Goal: Task Accomplishment & Management: Use online tool/utility

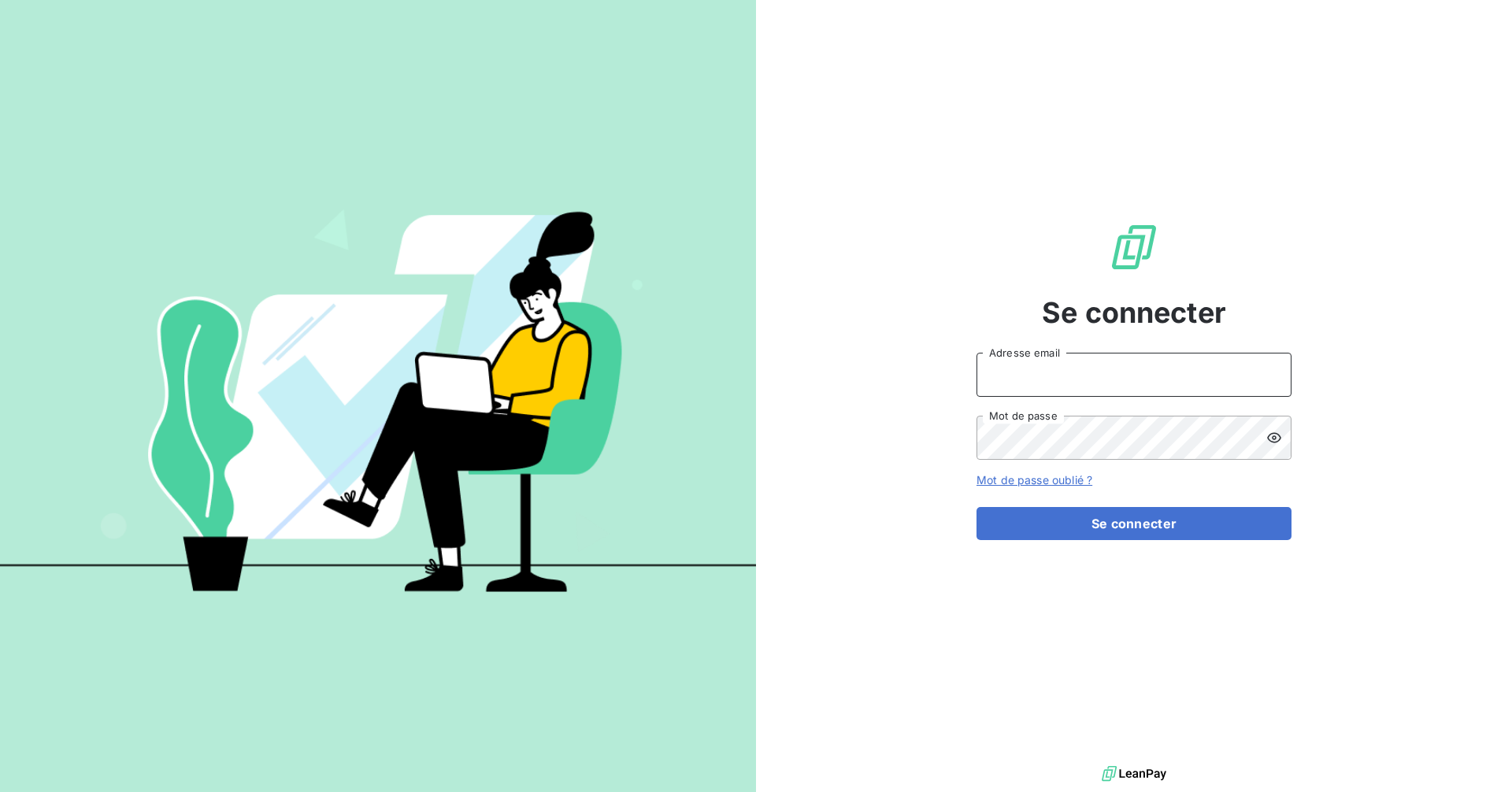
type input "[EMAIL_ADDRESS][DOMAIN_NAME]"
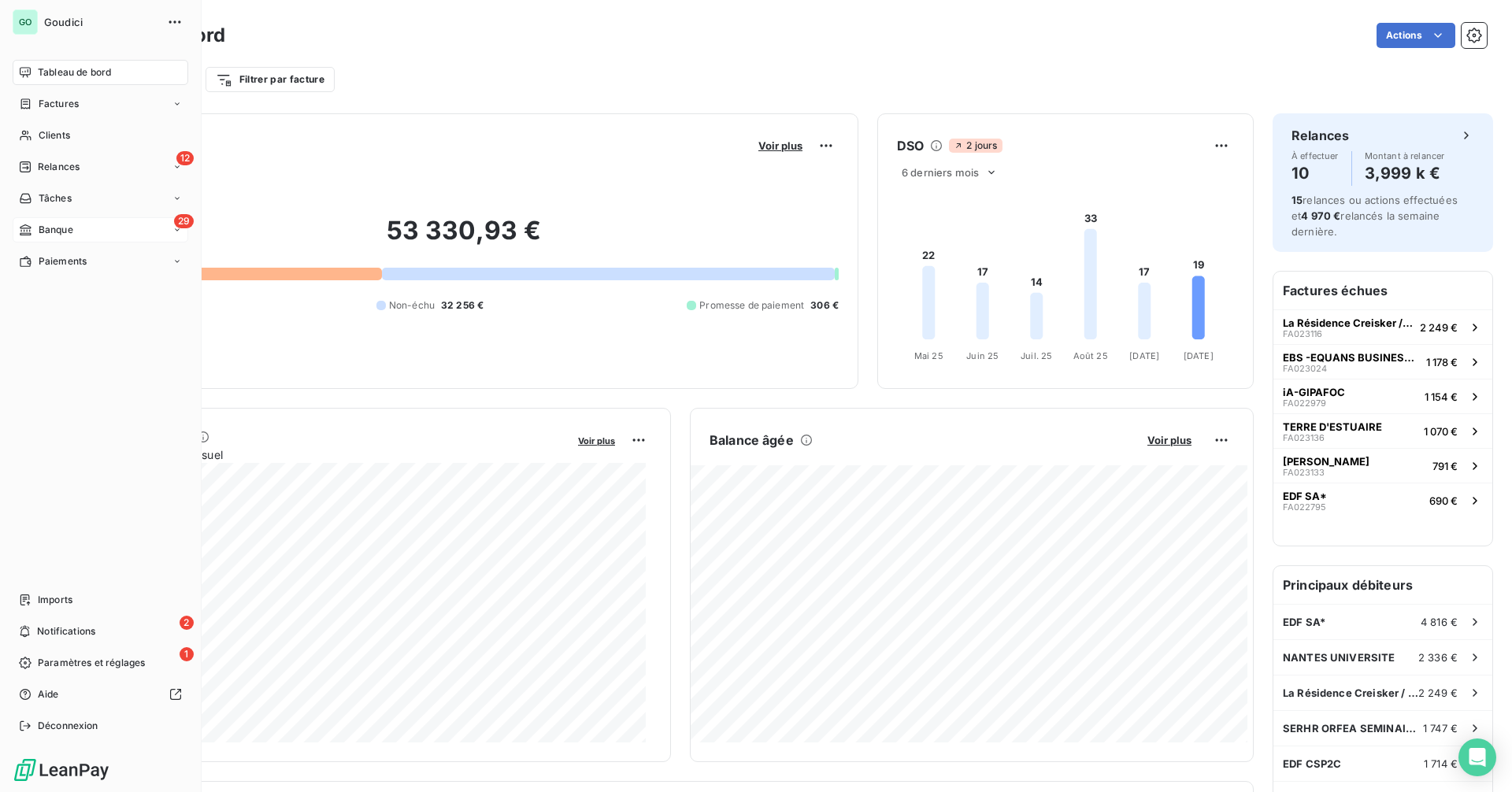
click at [75, 230] on div "29 Banque" at bounding box center [101, 230] width 176 height 25
click at [76, 166] on span "Relances" at bounding box center [58, 166] width 42 height 15
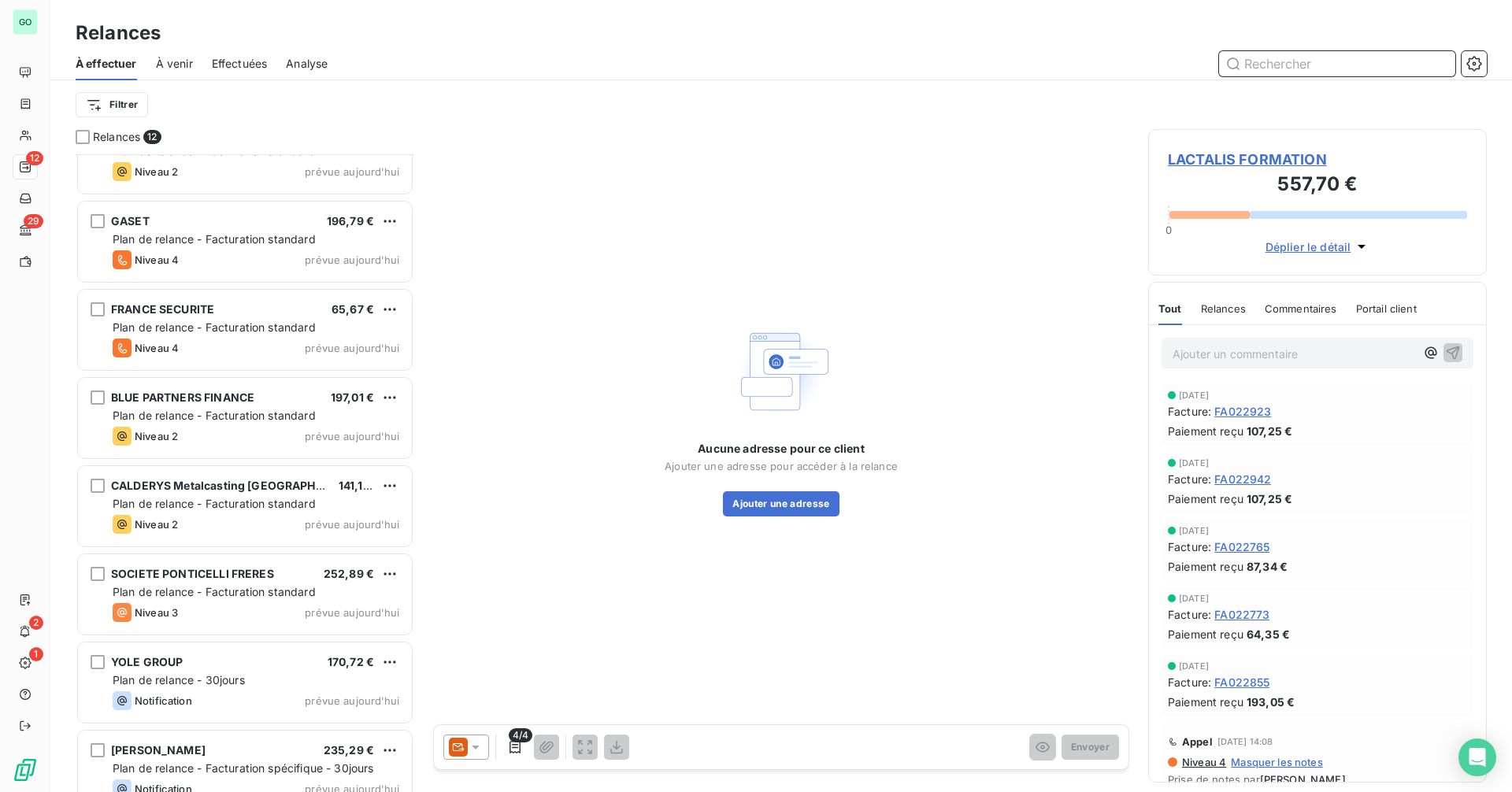
scroll to position [422, 0]
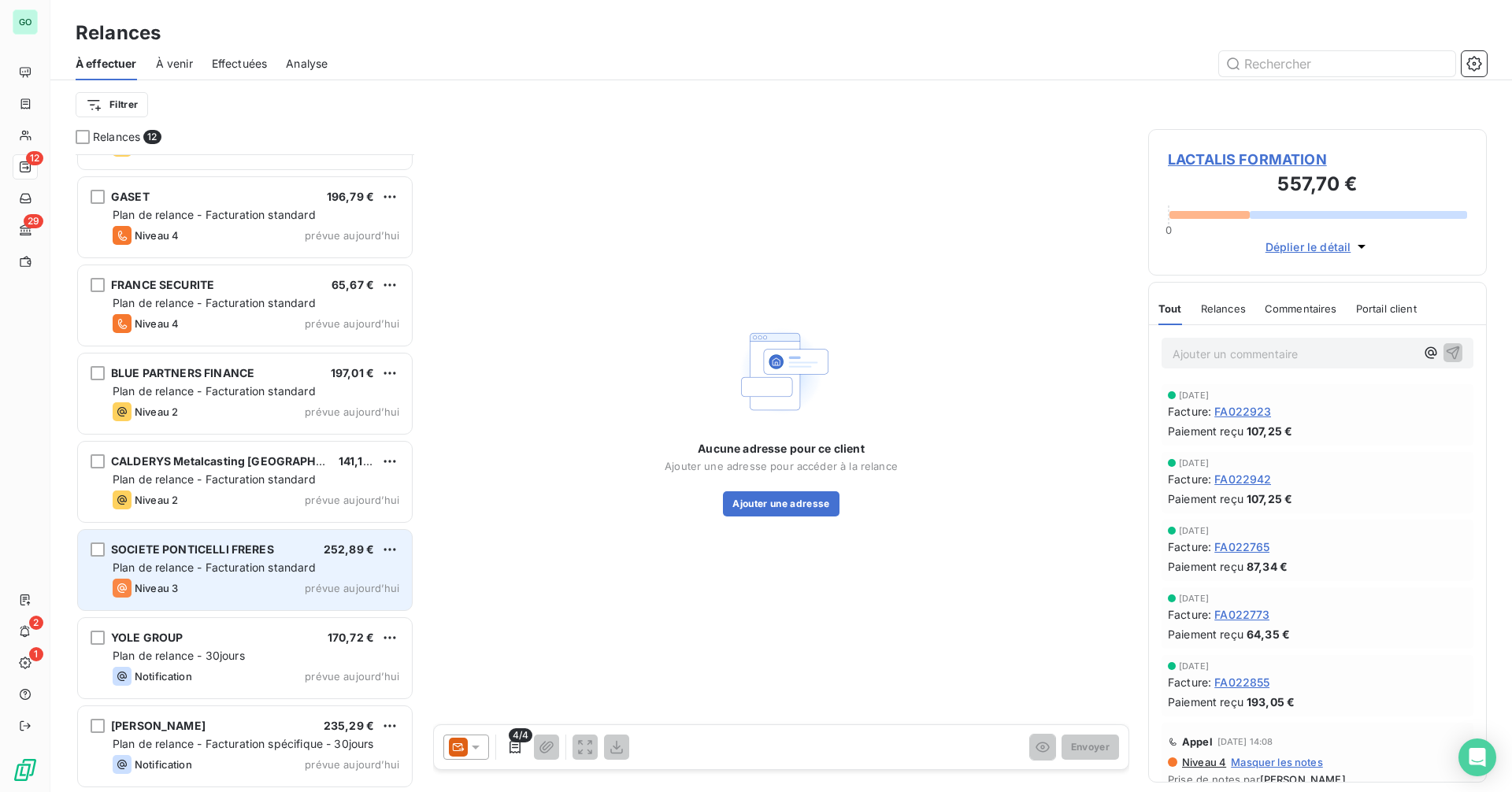
click at [225, 567] on span "Plan de relance - Facturation standard" at bounding box center [214, 568] width 203 height 14
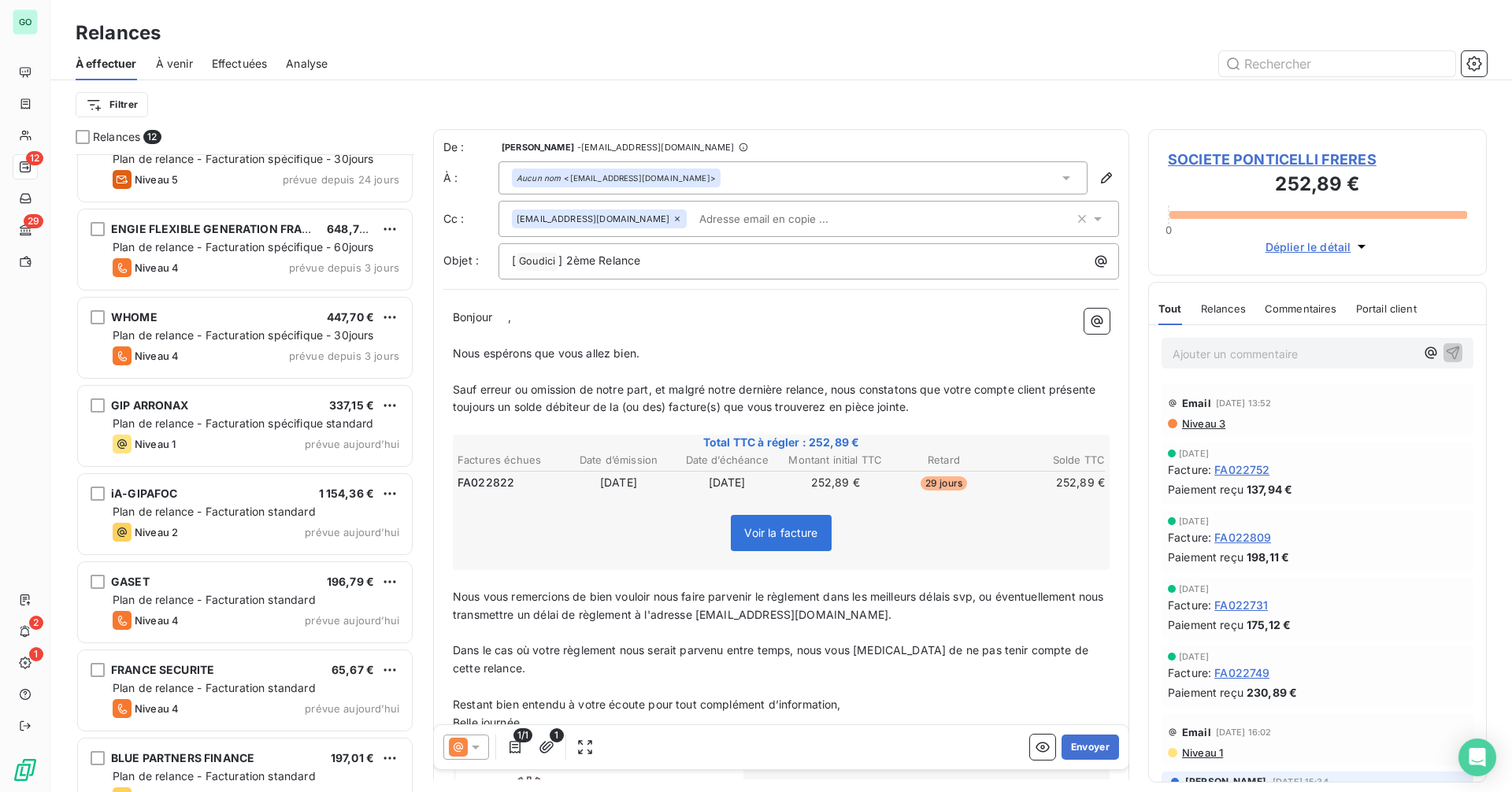
scroll to position [28, 0]
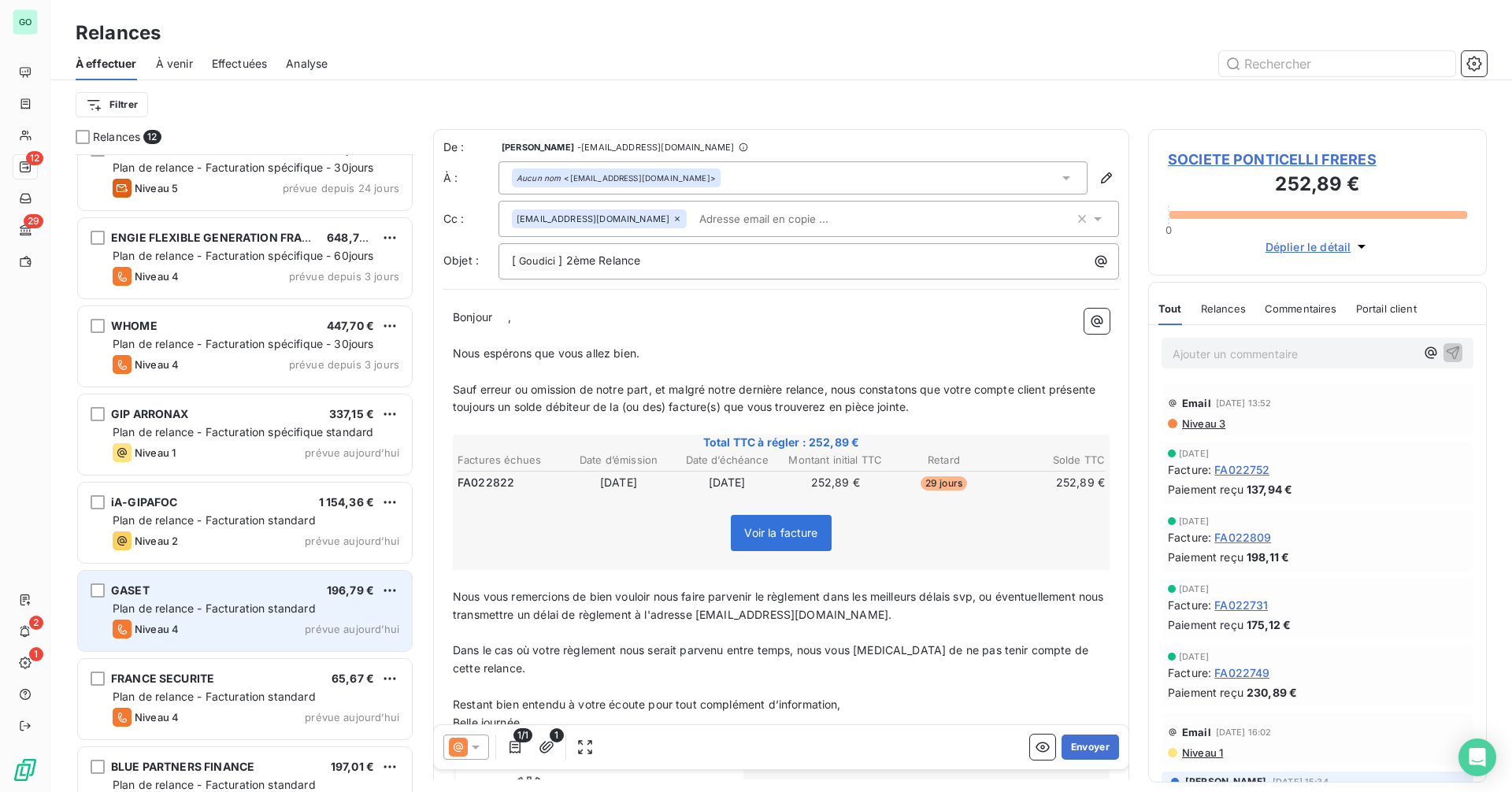
click at [175, 649] on div "GASET 196,79 € Plan de relance - Facturation standard Niveau 4 prévue [DATE]" at bounding box center [245, 611] width 334 height 80
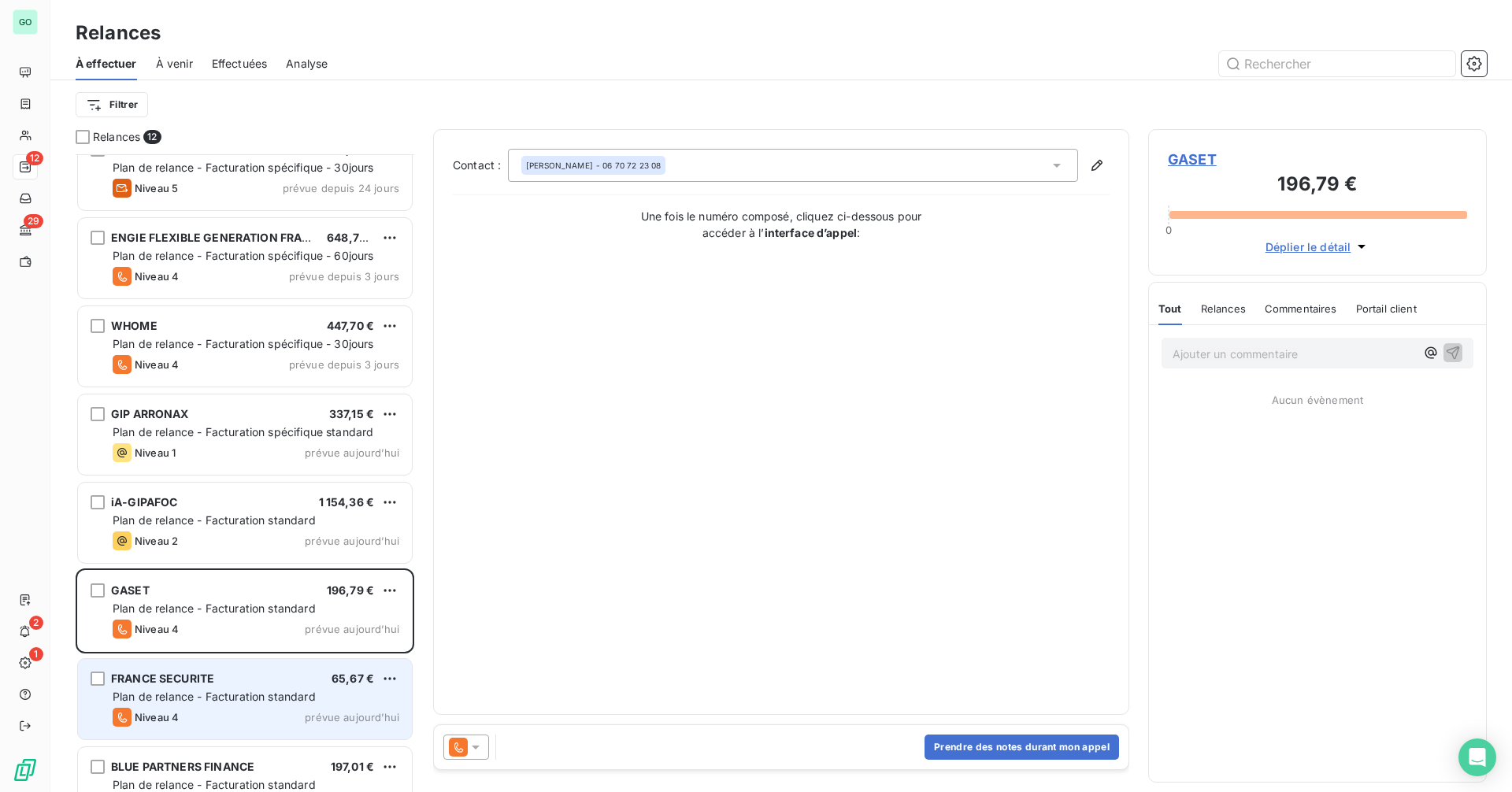
click at [178, 681] on span "FRANCE SECURITE" at bounding box center [162, 679] width 103 height 14
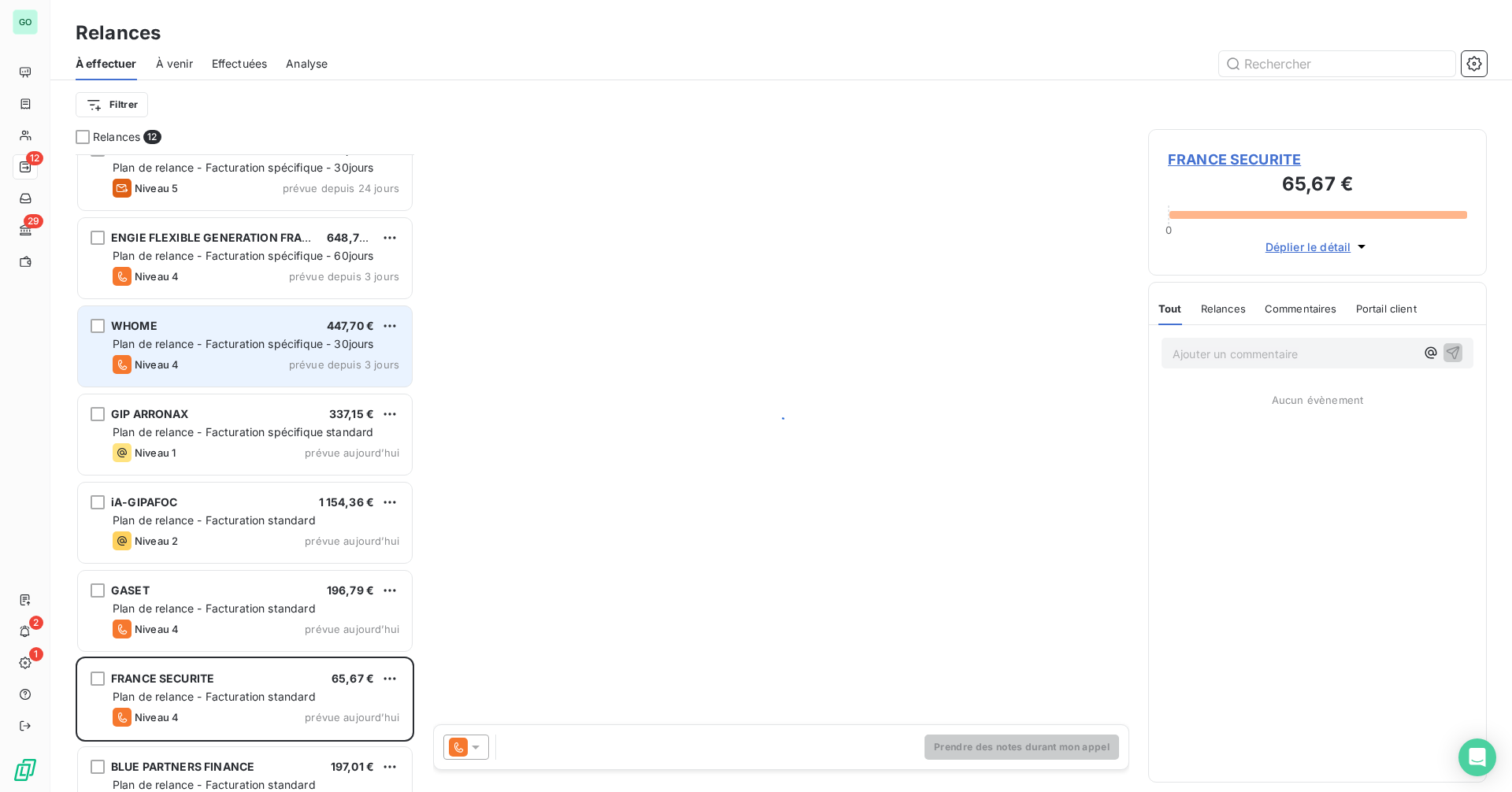
click at [231, 358] on div "Niveau 4 prévue depuis 3 jours" at bounding box center [255, 365] width 287 height 19
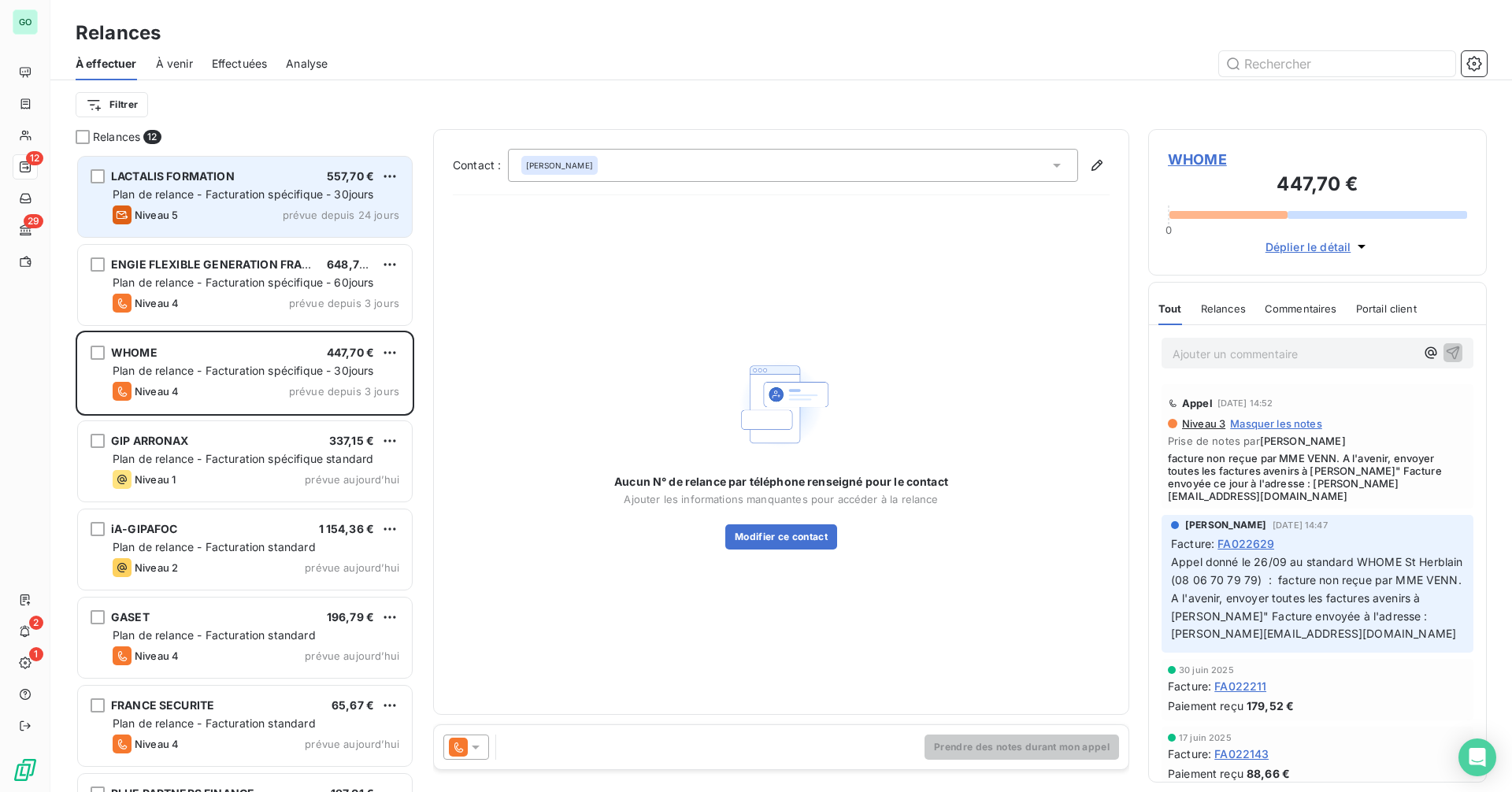
click at [260, 197] on span "Plan de relance - Facturation spécifique - 30jours" at bounding box center [243, 194] width 261 height 14
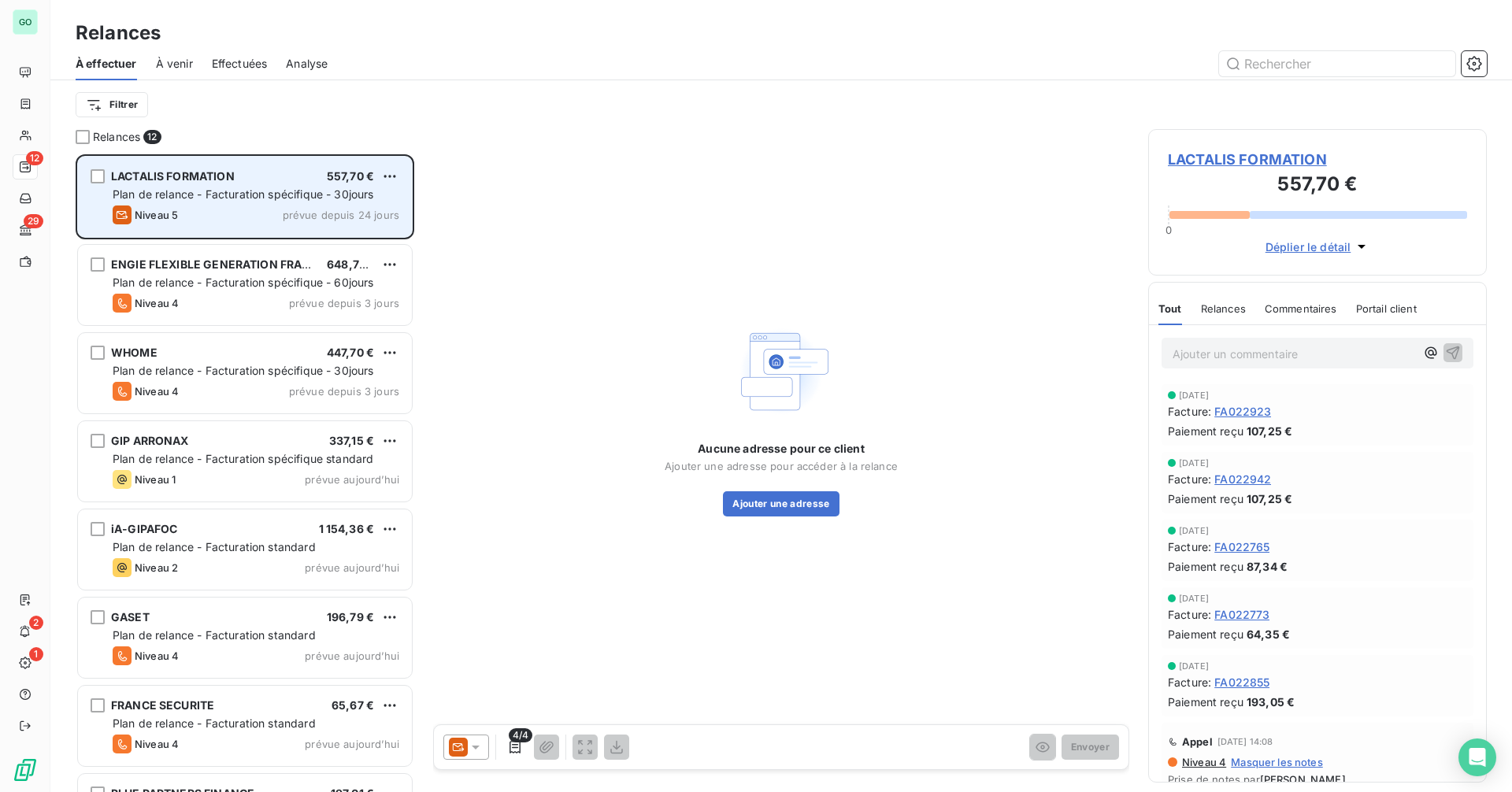
click at [235, 212] on div "Niveau 5 prévue depuis 24 jours" at bounding box center [255, 216] width 287 height 19
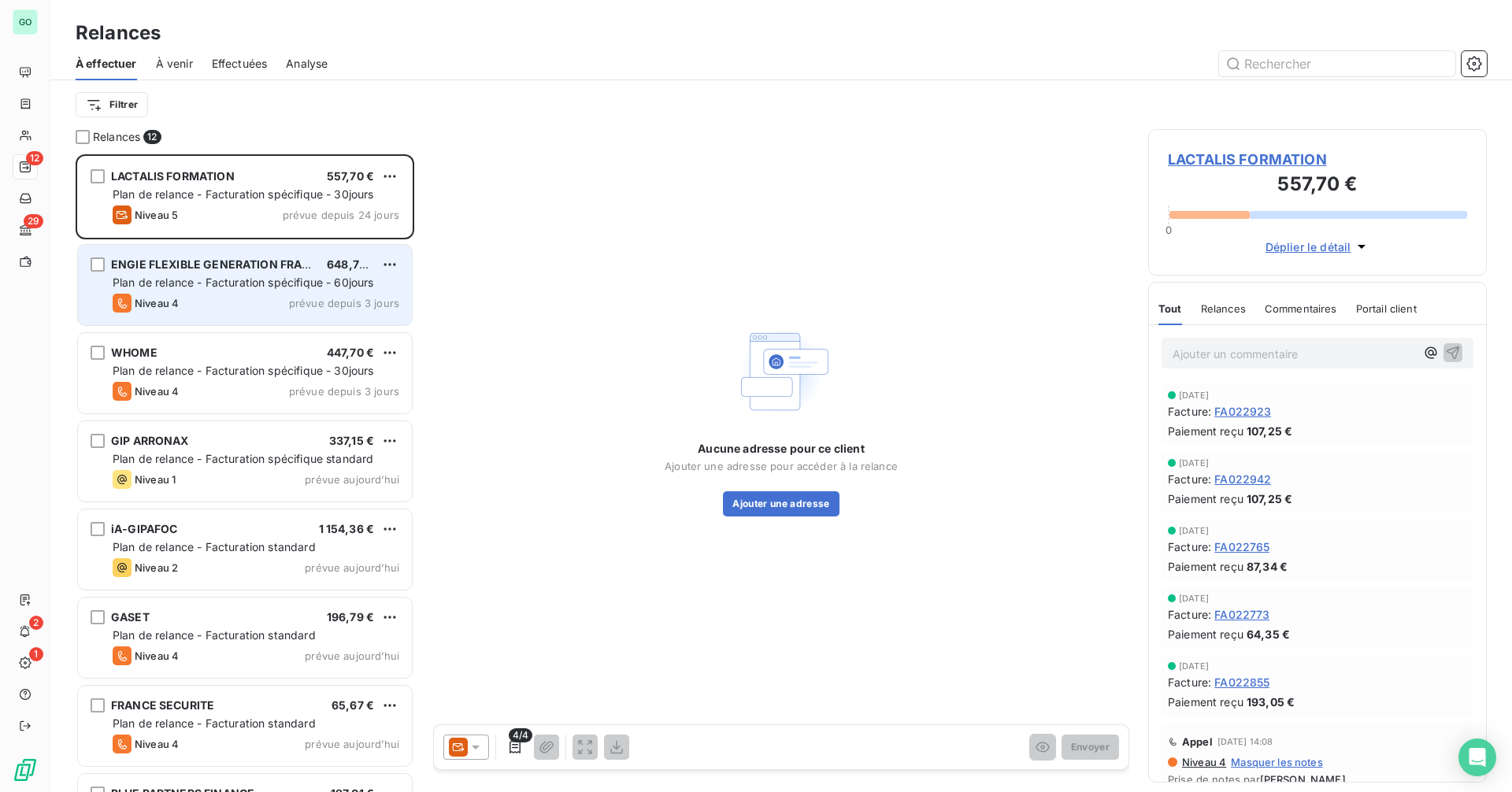
click at [214, 281] on span "Plan de relance - Facturation spécifique - 60jours" at bounding box center [243, 282] width 261 height 14
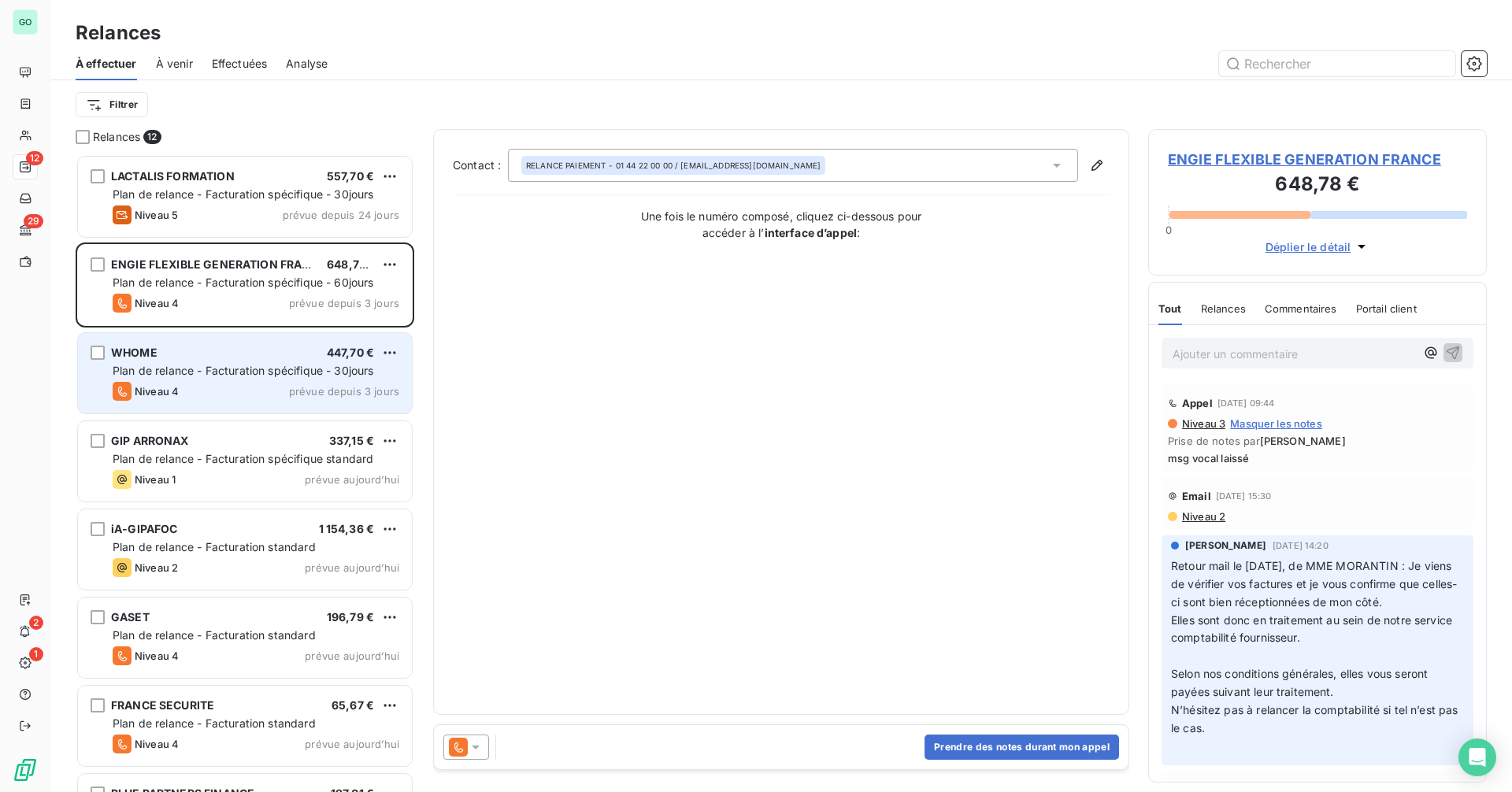
click at [227, 363] on div "WHOME 447,70 € Plan de relance - Facturation spécifique - 30jours Niveau 4 prév…" at bounding box center [245, 373] width 334 height 80
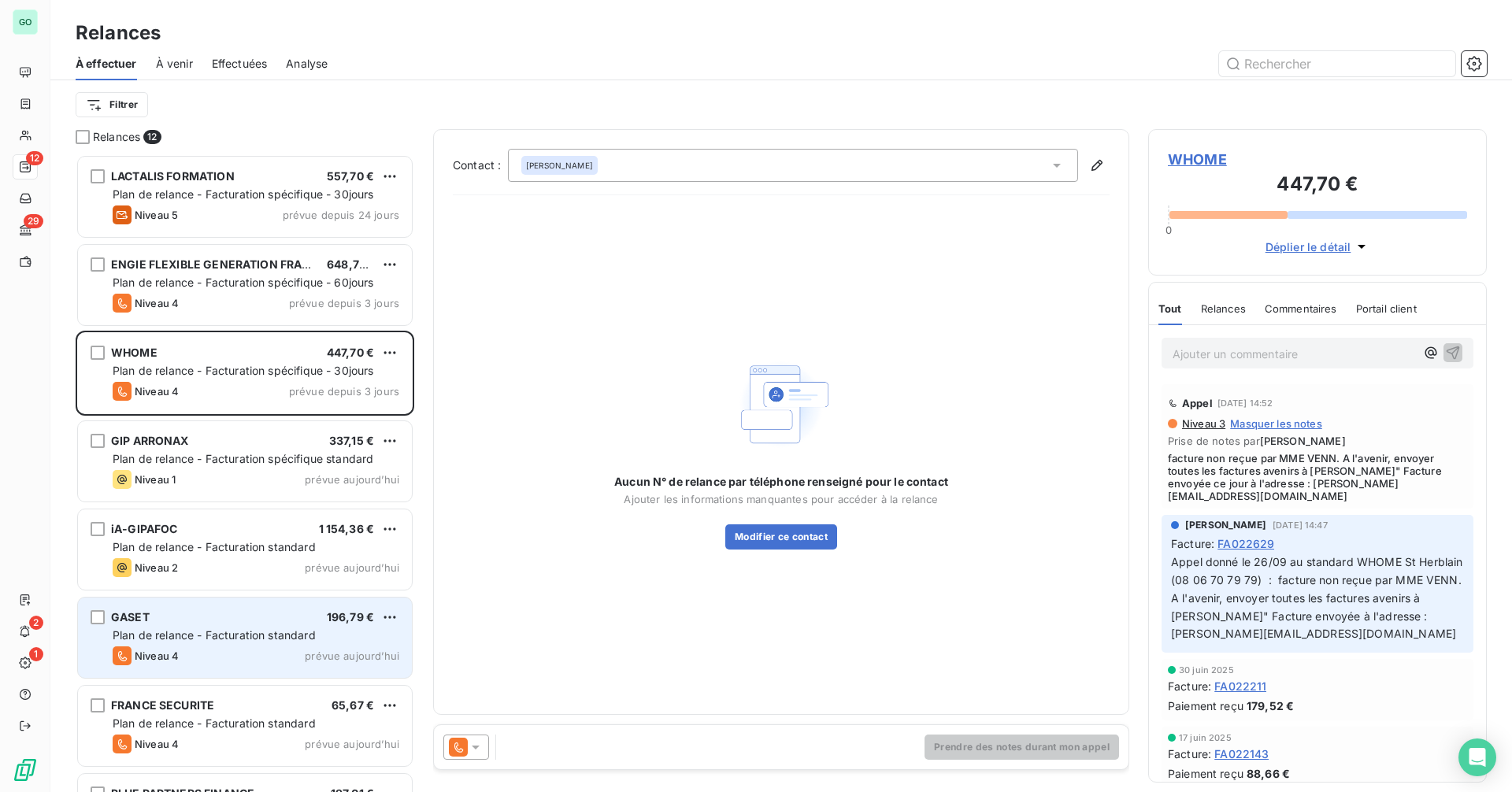
click at [246, 645] on div "GASET 196,79 € Plan de relance - Facturation standard Niveau 4 prévue [DATE]" at bounding box center [245, 637] width 334 height 80
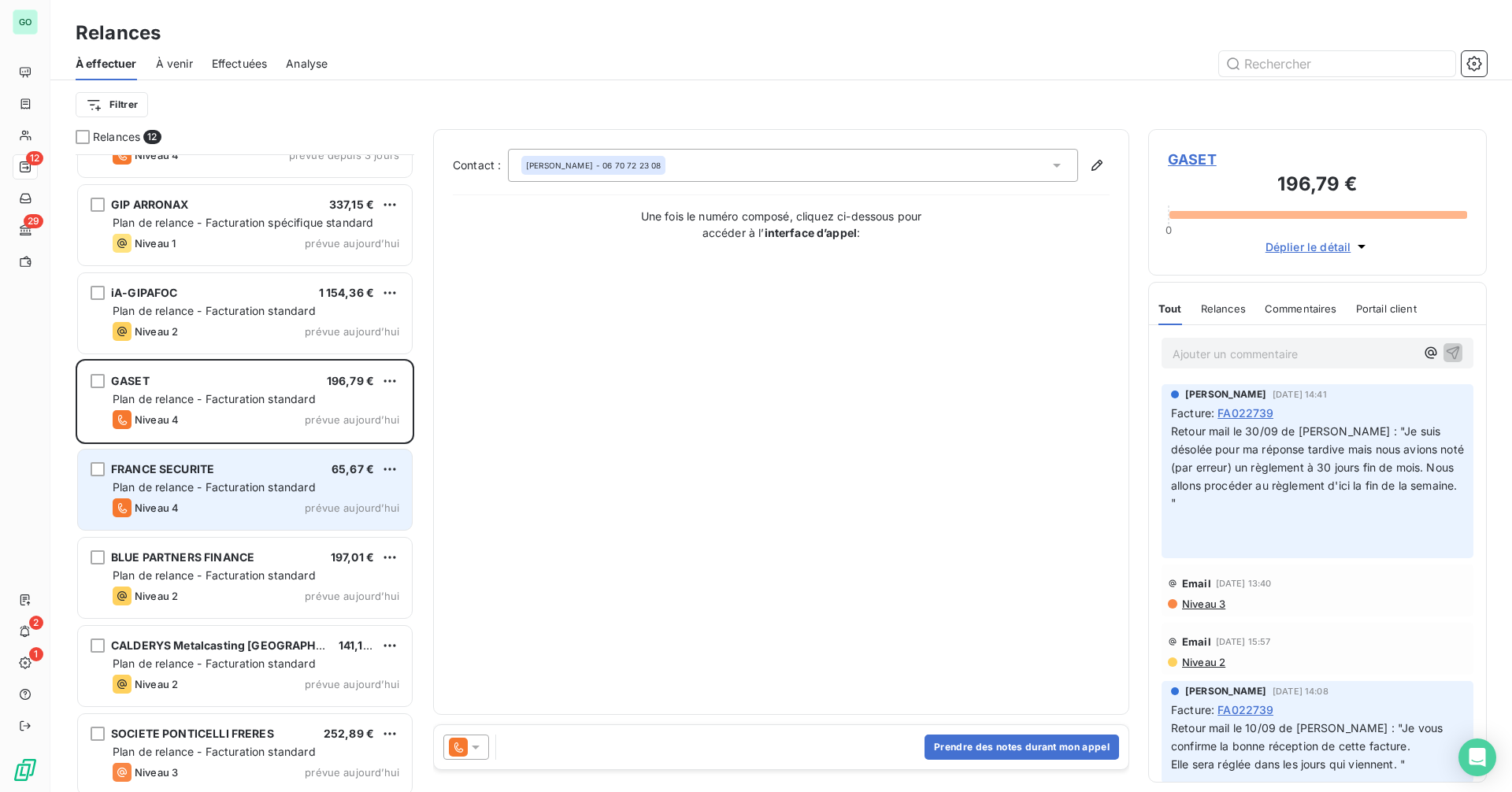
click at [216, 492] on span "Plan de relance - Facturation standard" at bounding box center [214, 487] width 203 height 14
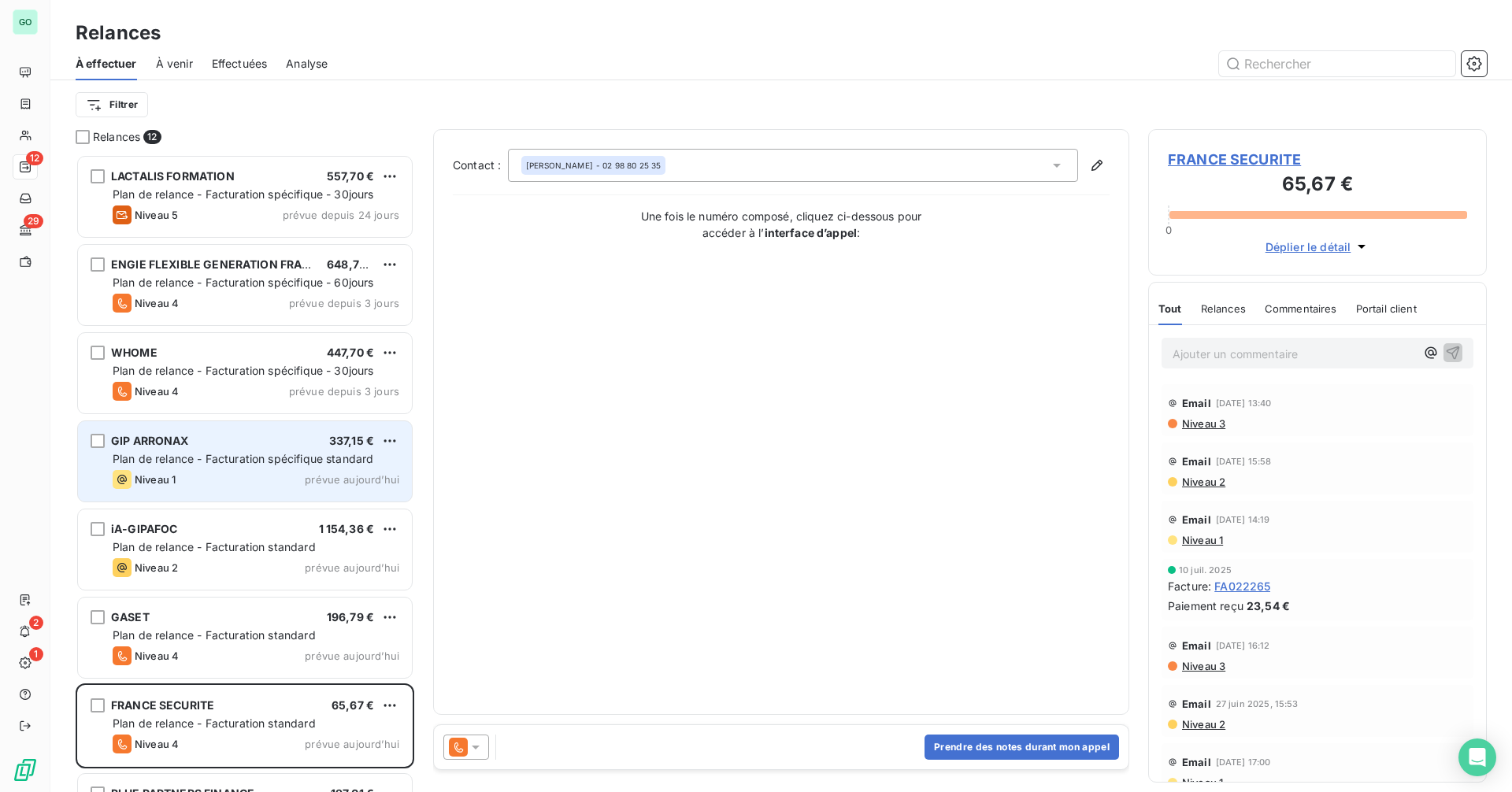
click at [228, 440] on div "GIP ARRONAX 337,15 €" at bounding box center [255, 441] width 287 height 15
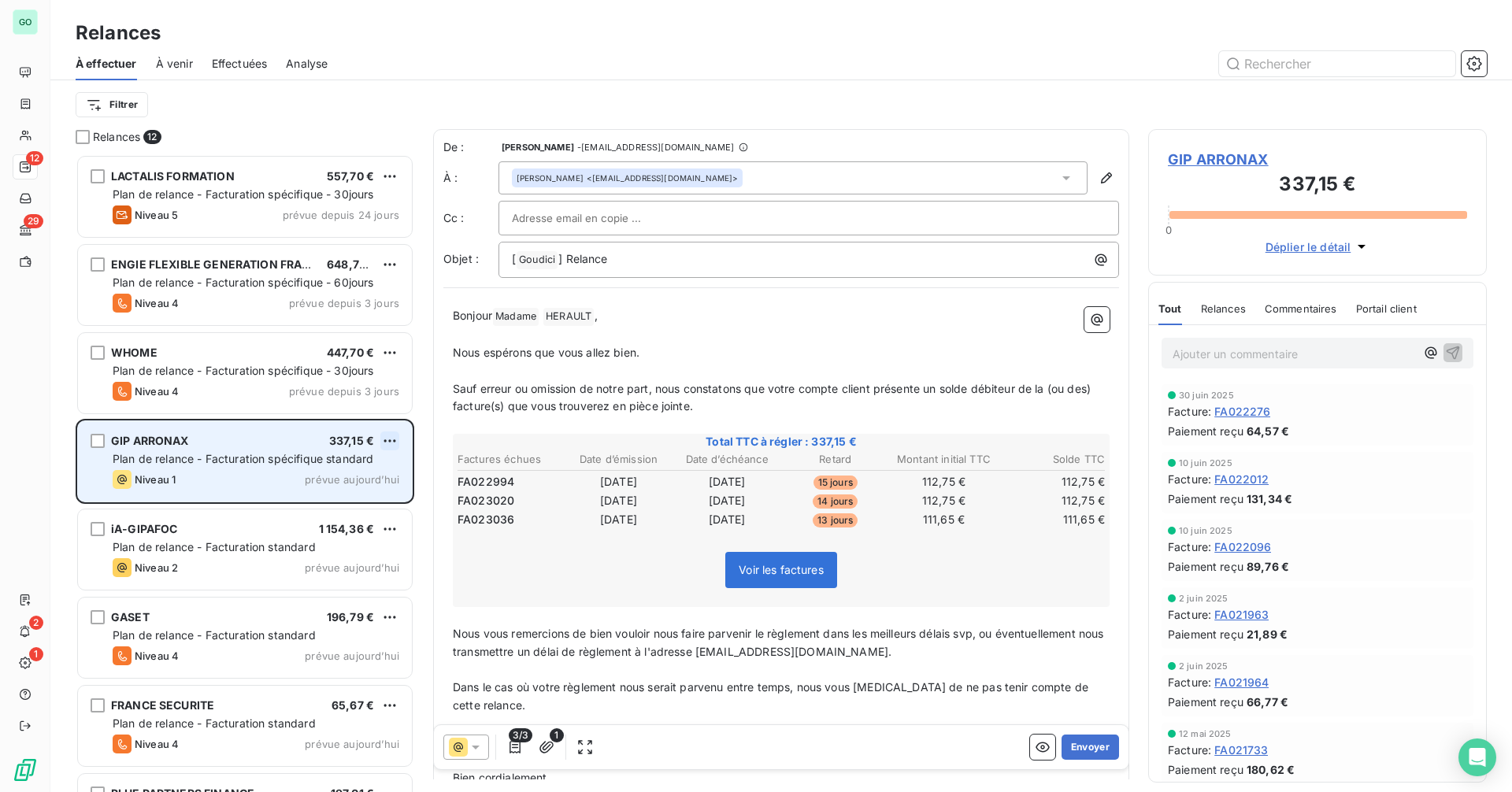
click at [389, 447] on html "GO 12 29 2 1 Relances À effectuer À venir Effectuées Analyse Filtrer Relances 1…" at bounding box center [756, 396] width 1512 height 792
click at [307, 504] on div "Passer cette action" at bounding box center [322, 501] width 141 height 25
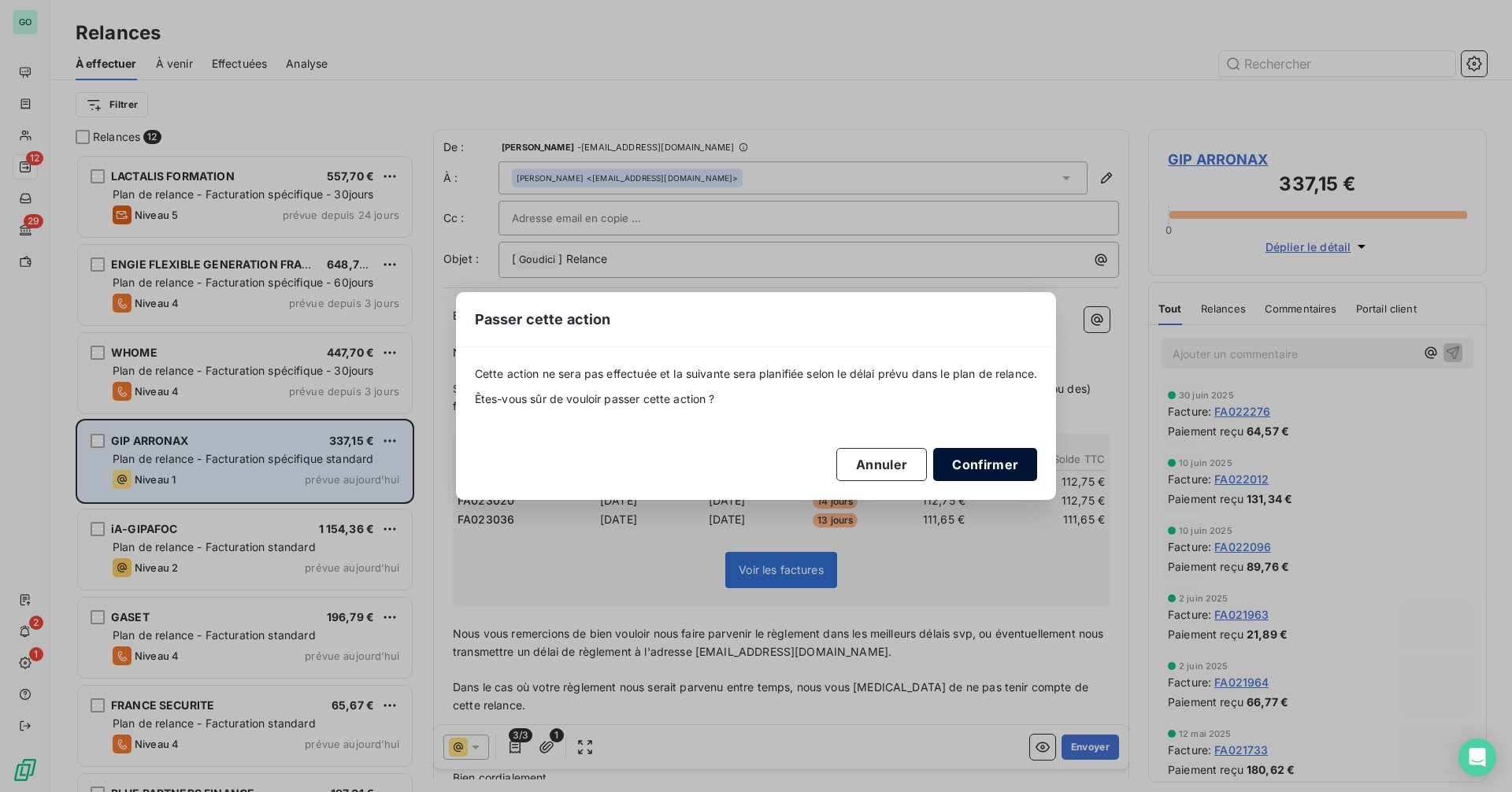
click at [997, 468] on button "Confirmer" at bounding box center [985, 464] width 104 height 33
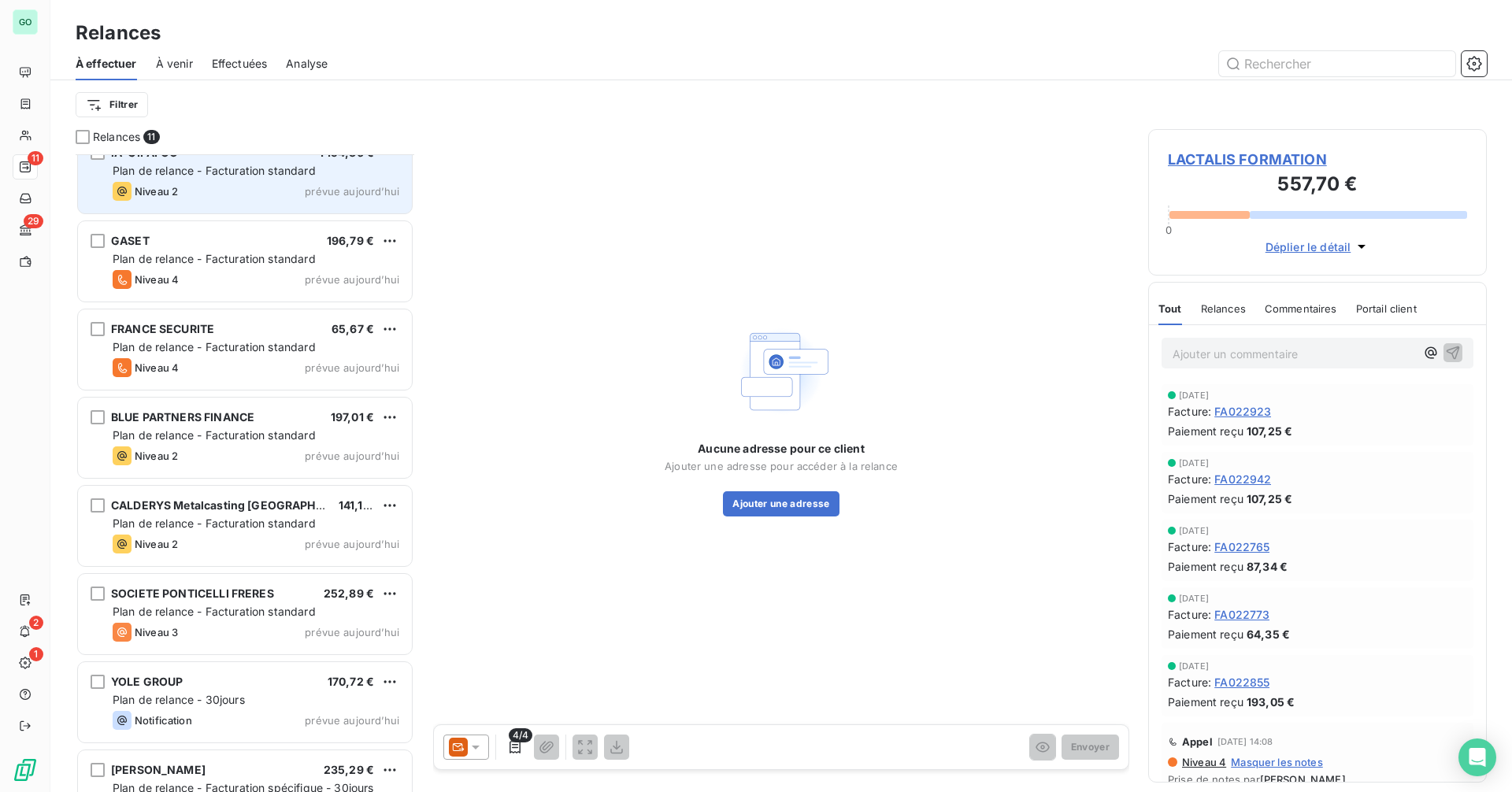
scroll to position [316, 0]
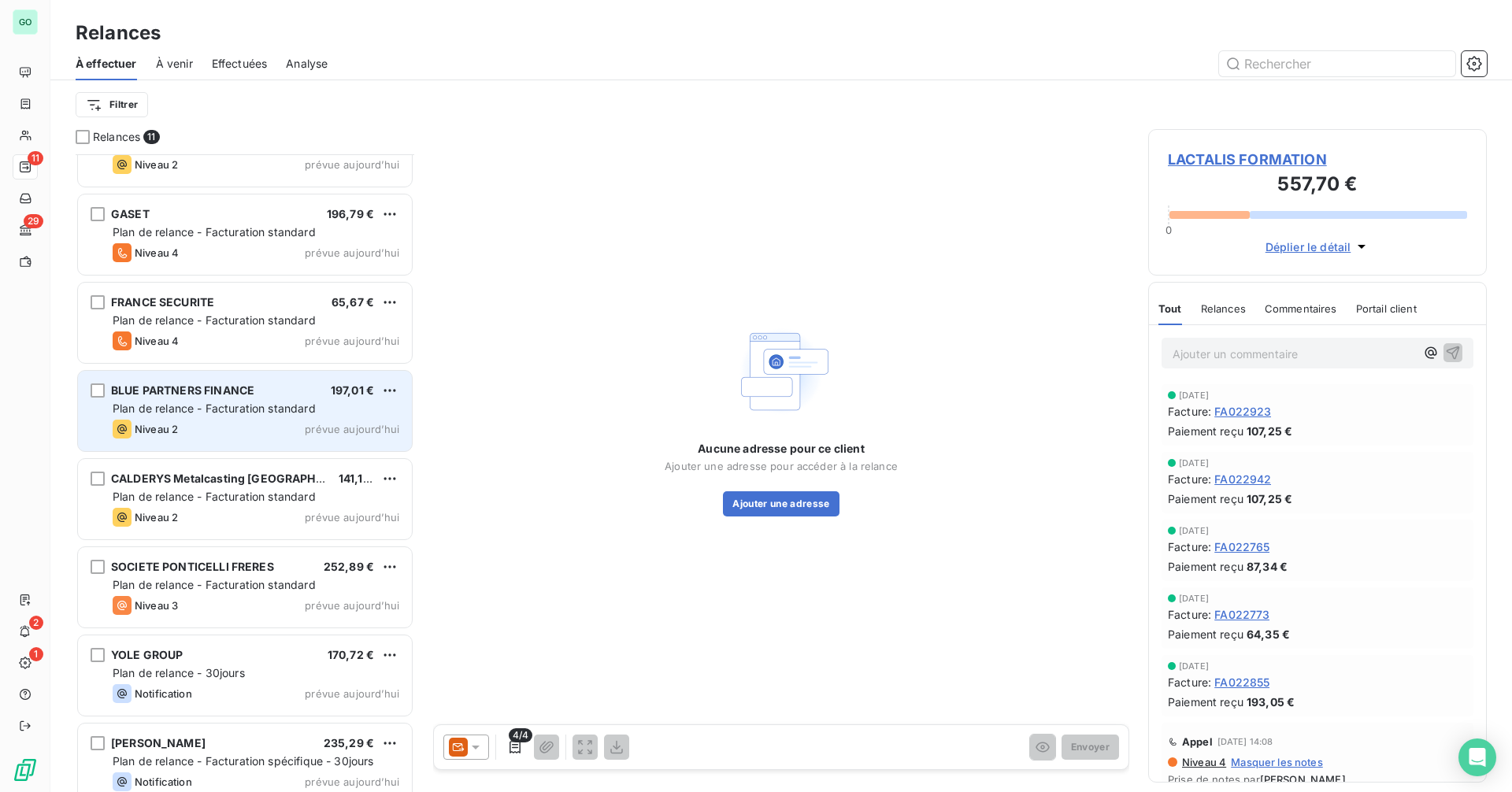
click at [223, 403] on span "Plan de relance - Facturation standard" at bounding box center [214, 408] width 203 height 14
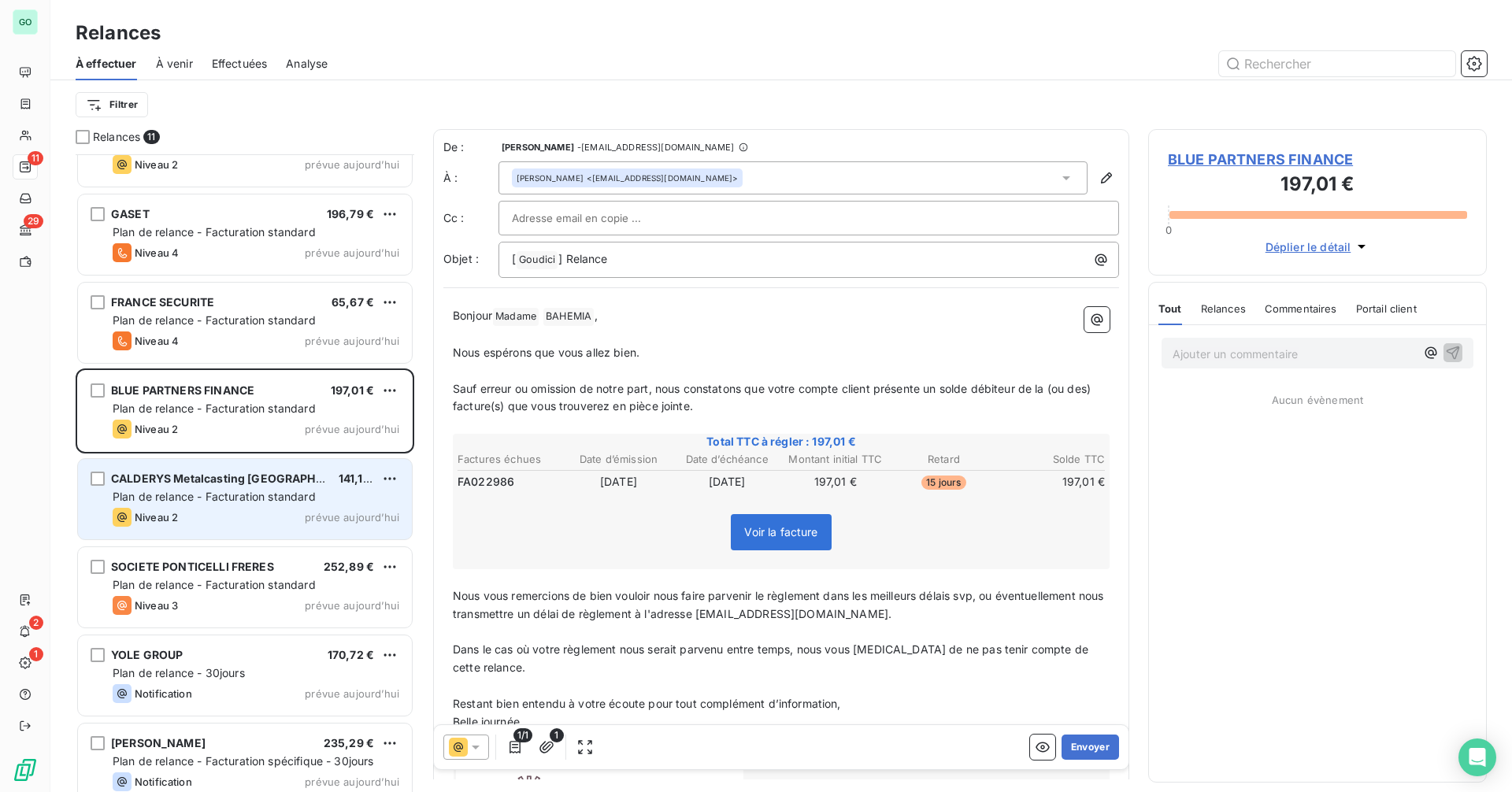
click at [236, 510] on div "Niveau 2 prévue aujourd’hui" at bounding box center [255, 517] width 287 height 19
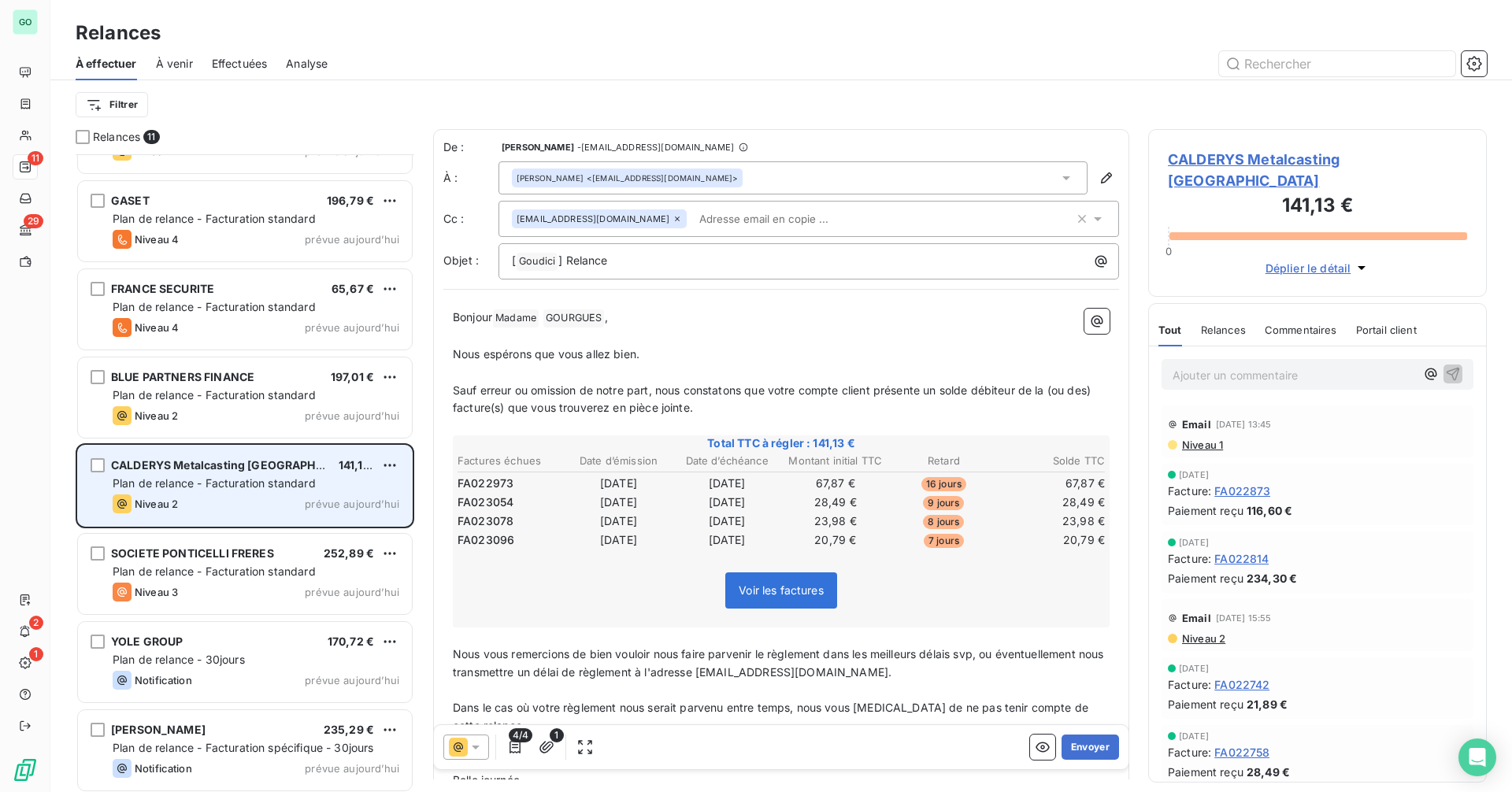
scroll to position [334, 0]
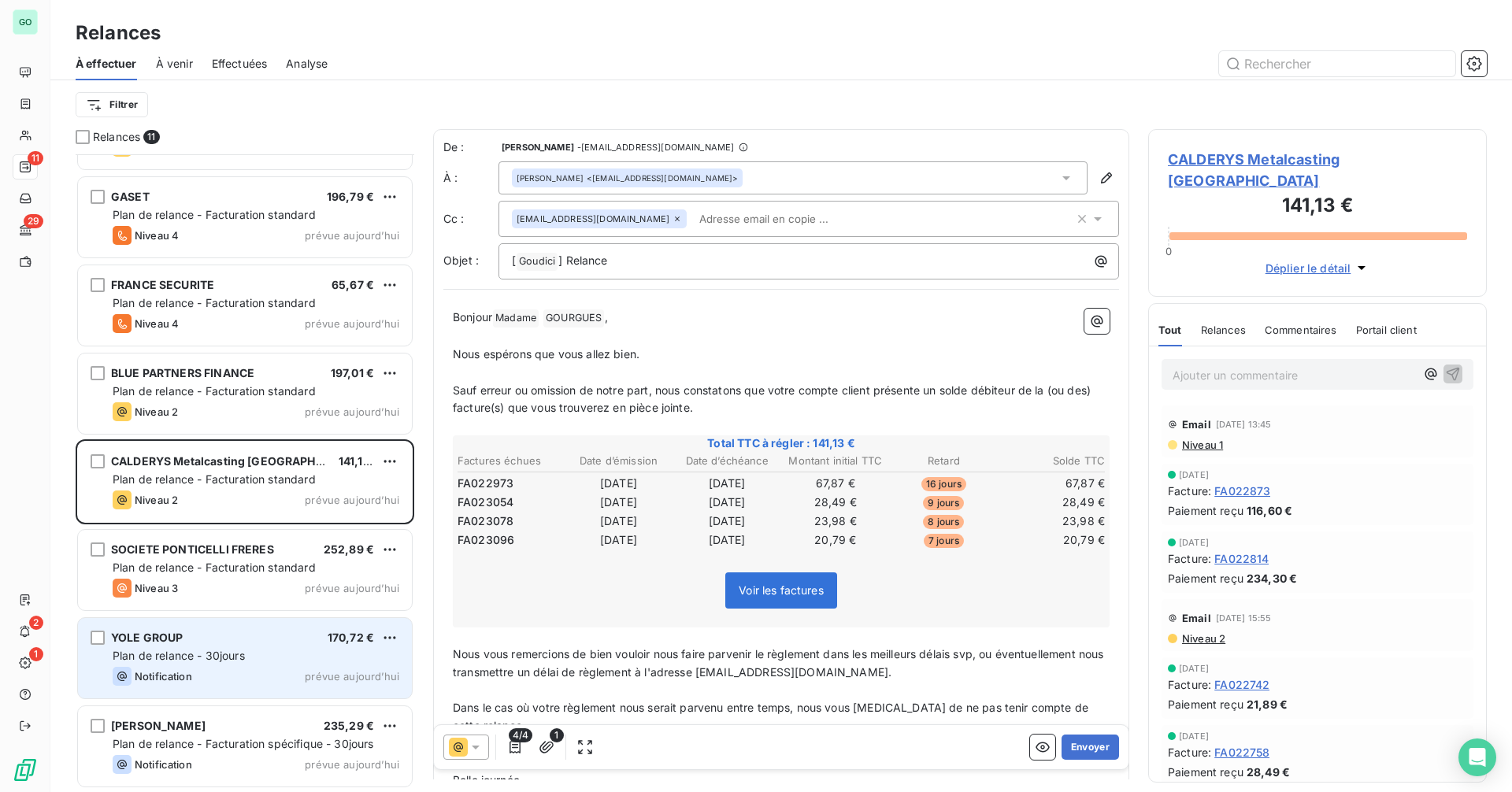
click at [237, 655] on span "Plan de relance - 30jours" at bounding box center [178, 656] width 132 height 14
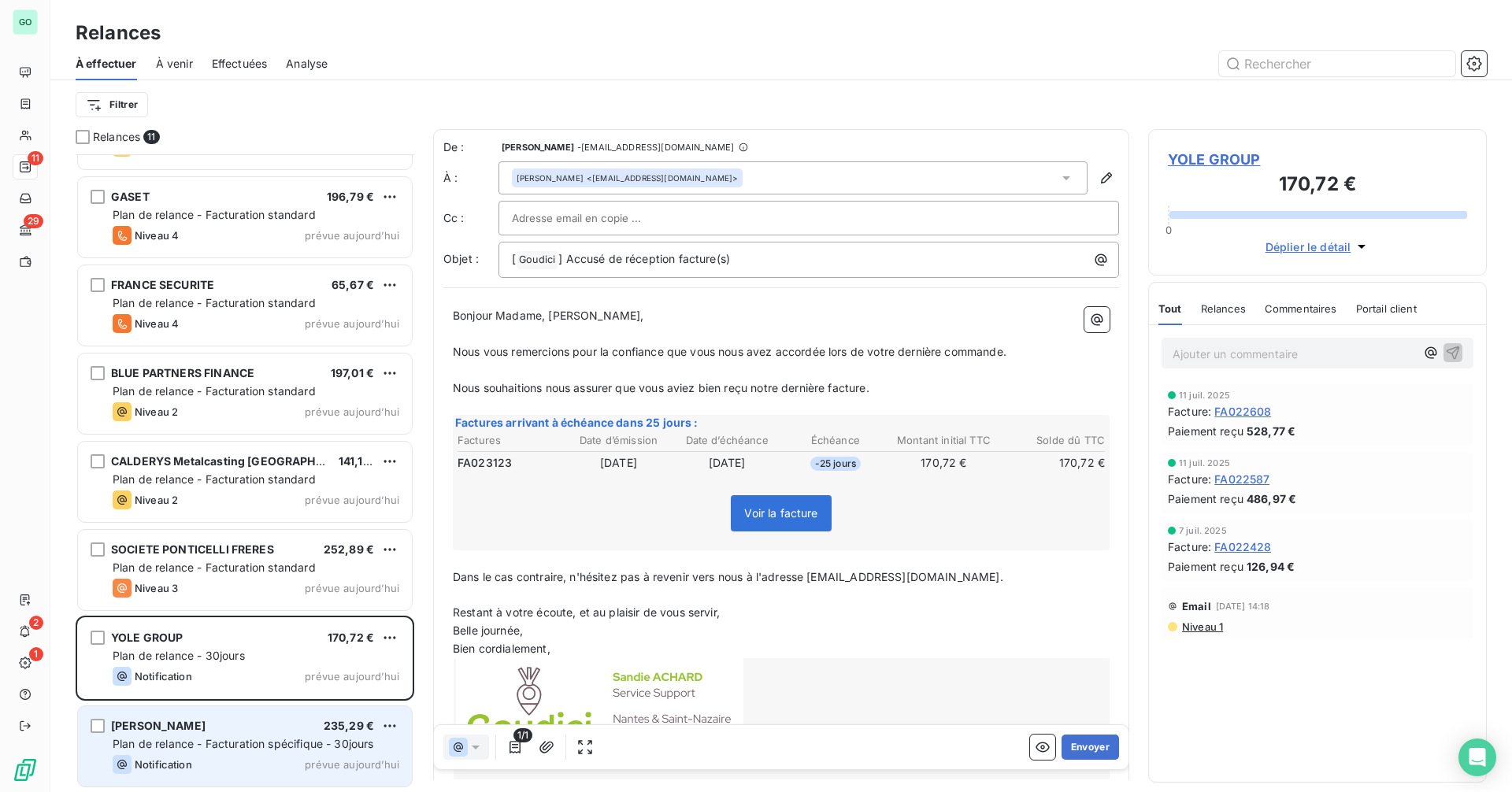
scroll to position [627, 327]
click at [250, 745] on span "Plan de relance - Facturation spécifique - 30jours" at bounding box center [243, 744] width 261 height 14
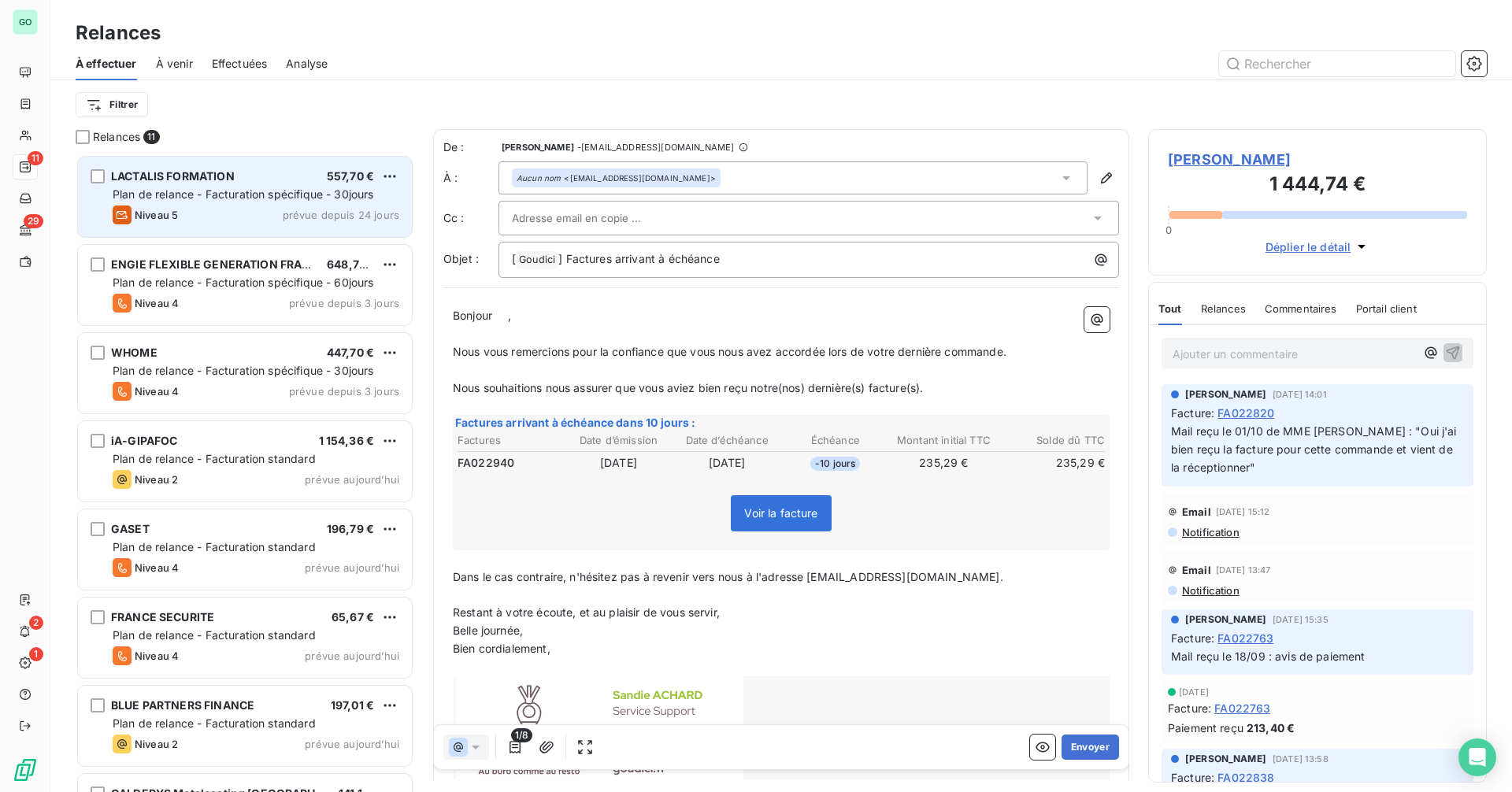
drag, startPoint x: 206, startPoint y: 219, endPoint x: 169, endPoint y: 211, distance: 37.9
click at [206, 215] on div "Niveau 5 prévue depuis 24 jours" at bounding box center [255, 216] width 287 height 19
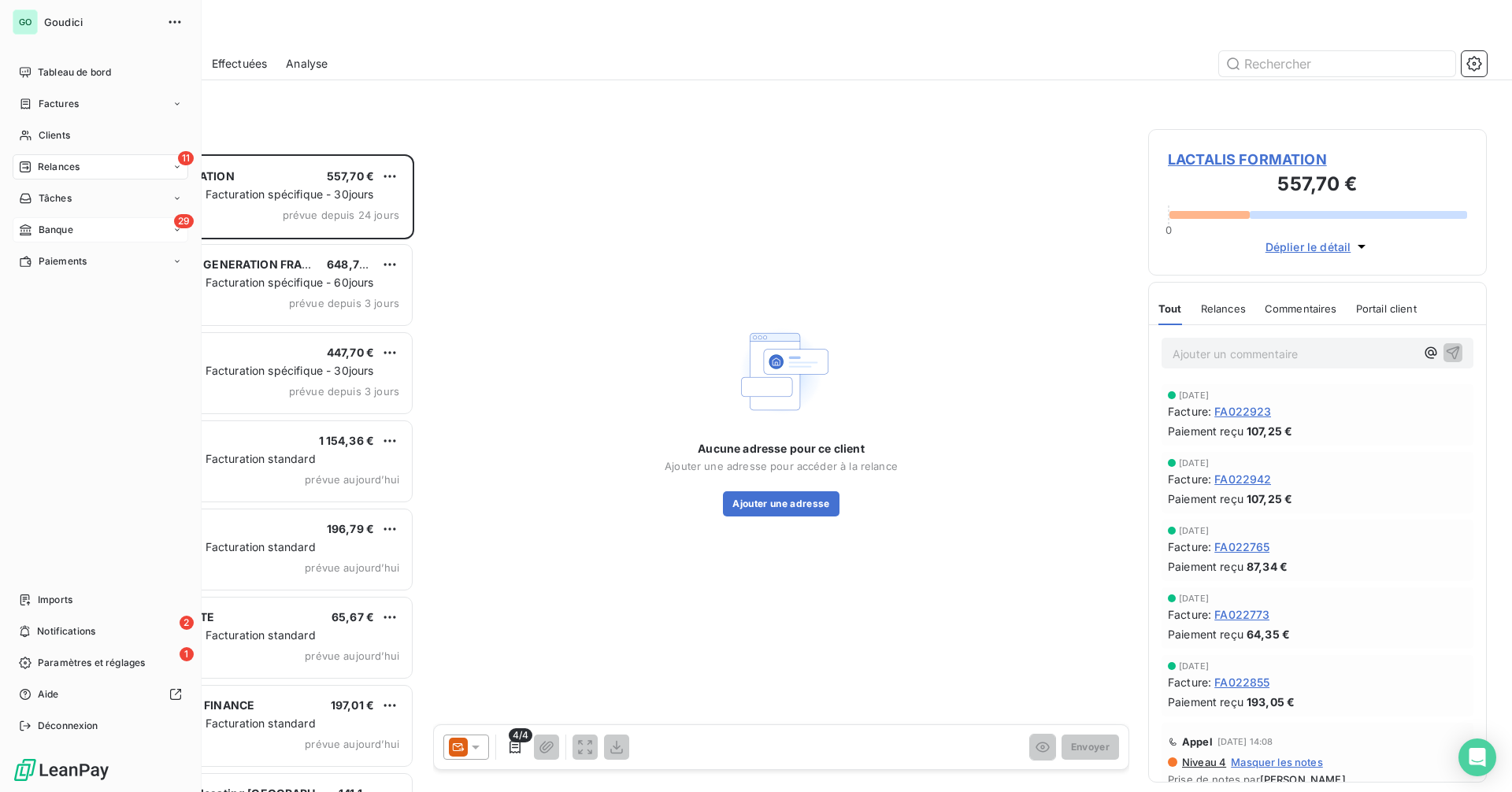
click at [86, 233] on div "29 Banque" at bounding box center [101, 230] width 176 height 25
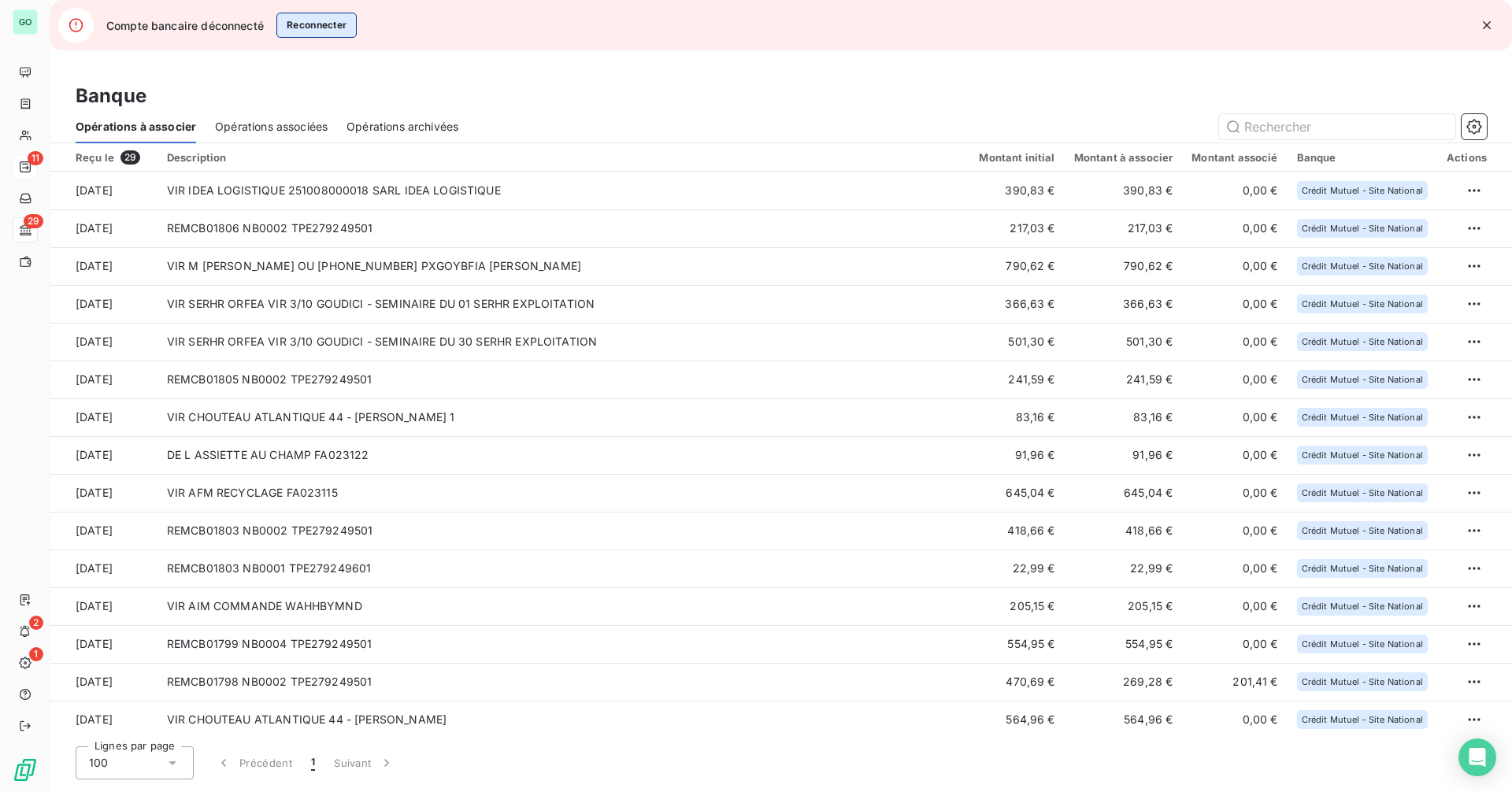
click at [321, 21] on button "Reconnecter" at bounding box center [317, 25] width 81 height 25
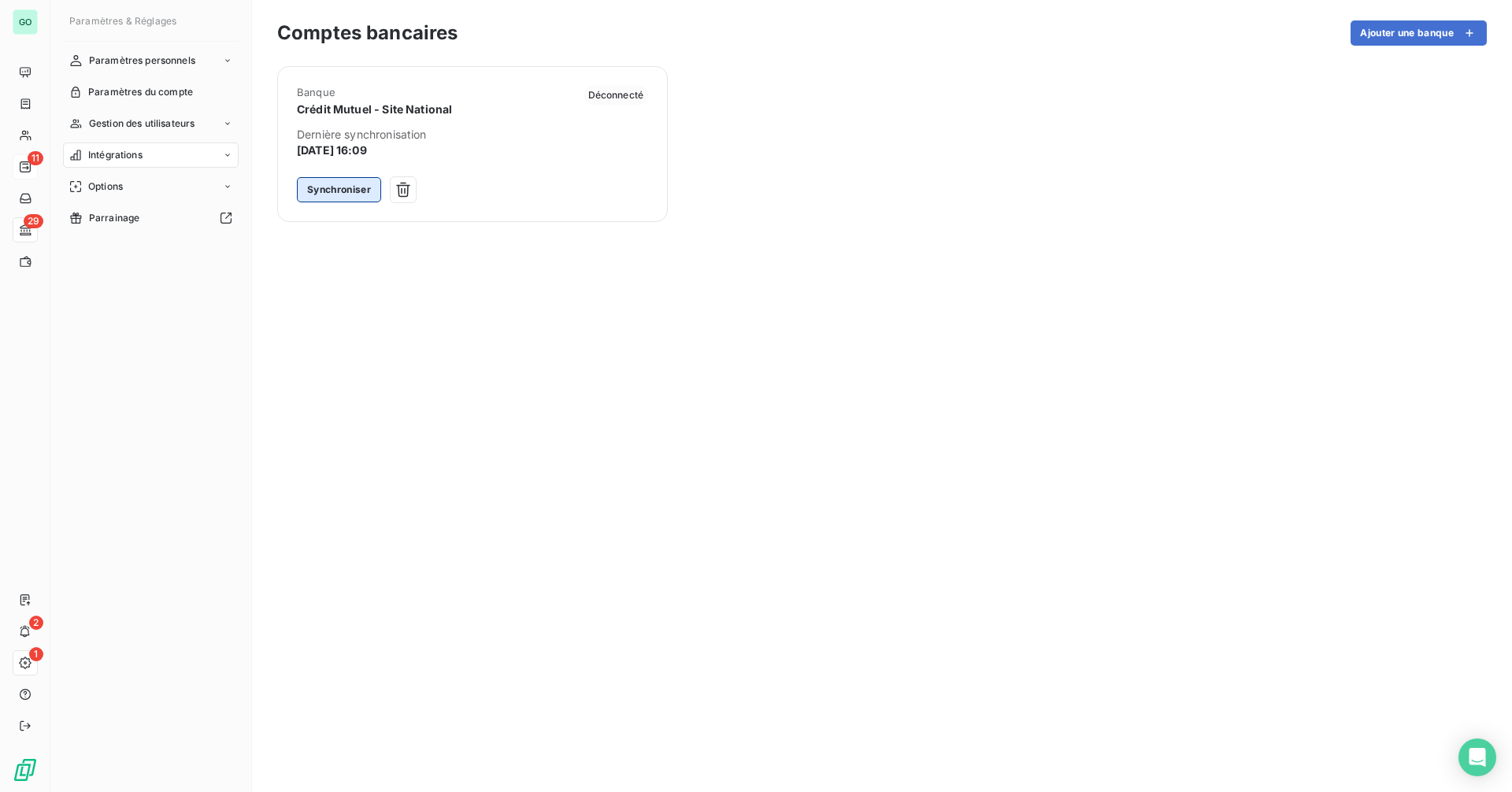
click at [359, 184] on button "Synchroniser" at bounding box center [338, 190] width 84 height 25
